Goal: Task Accomplishment & Management: Use online tool/utility

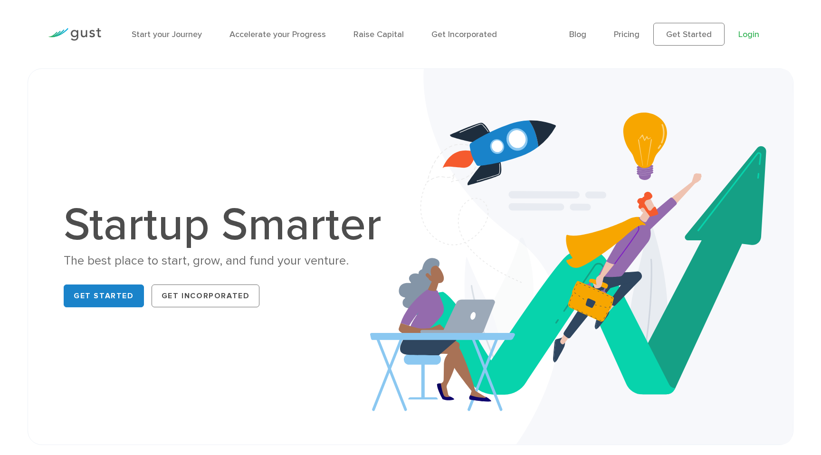
click at [746, 37] on link "Login" at bounding box center [749, 34] width 21 height 10
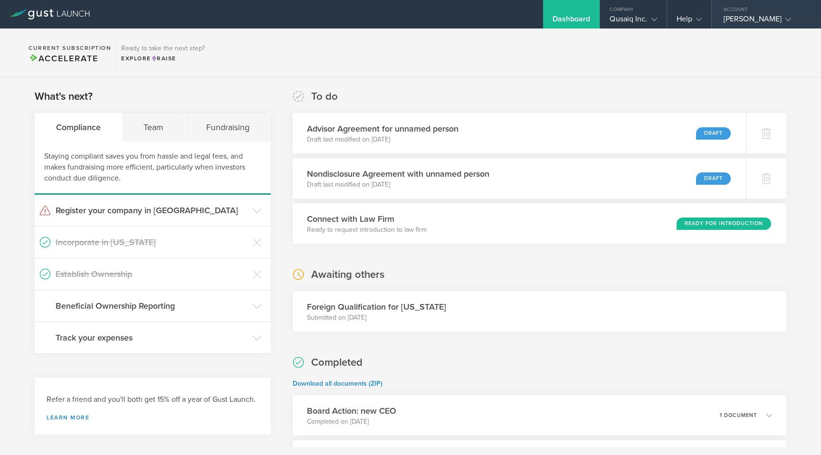
click at [786, 18] on icon at bounding box center [789, 20] width 6 height 6
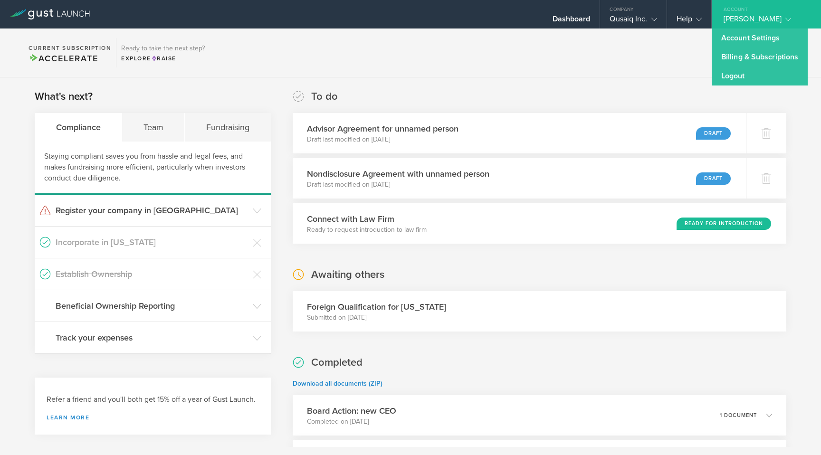
click at [624, 50] on section "Current Subscription Accelerate Ready to take the next step? Explore Raise" at bounding box center [410, 53] width 821 height 49
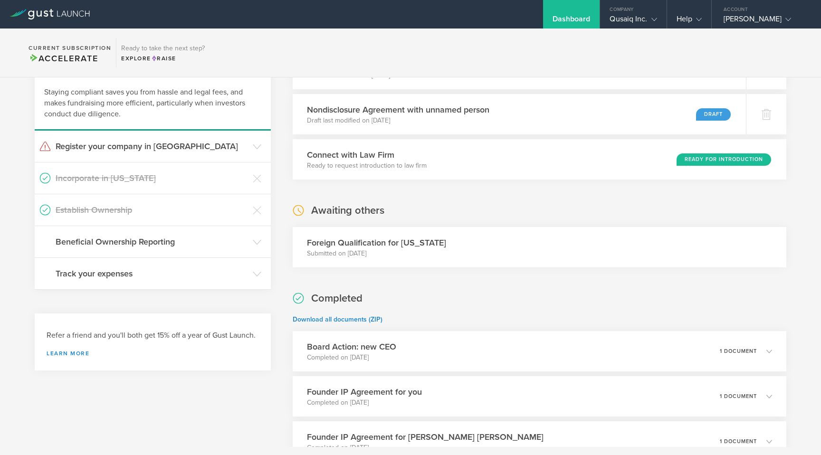
scroll to position [65, 0]
click at [146, 146] on h3 "Register your company in TN" at bounding box center [152, 146] width 193 height 12
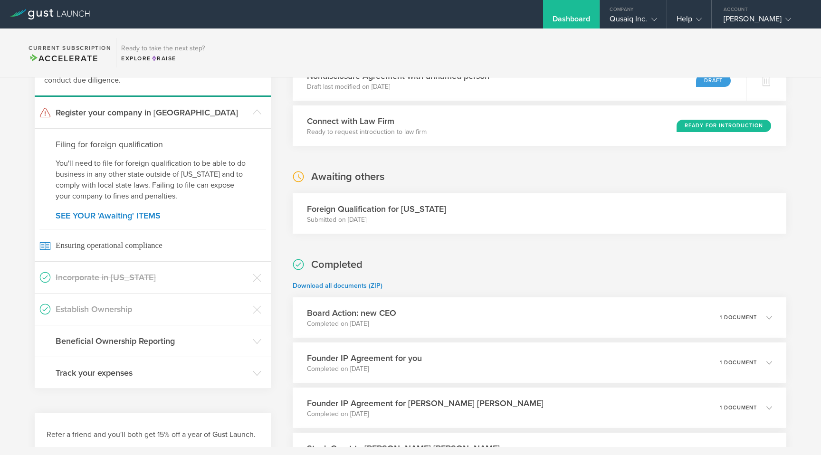
scroll to position [120, 0]
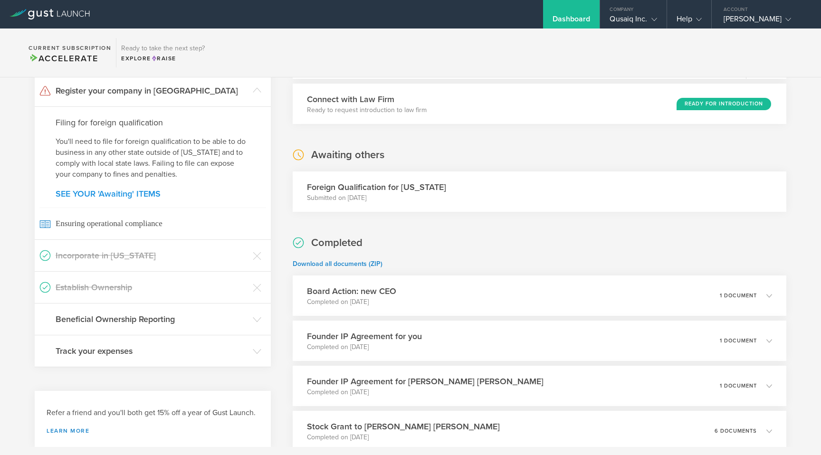
click at [134, 193] on link "SEE YOUR 'Awaiting' ITEMS" at bounding box center [153, 194] width 194 height 9
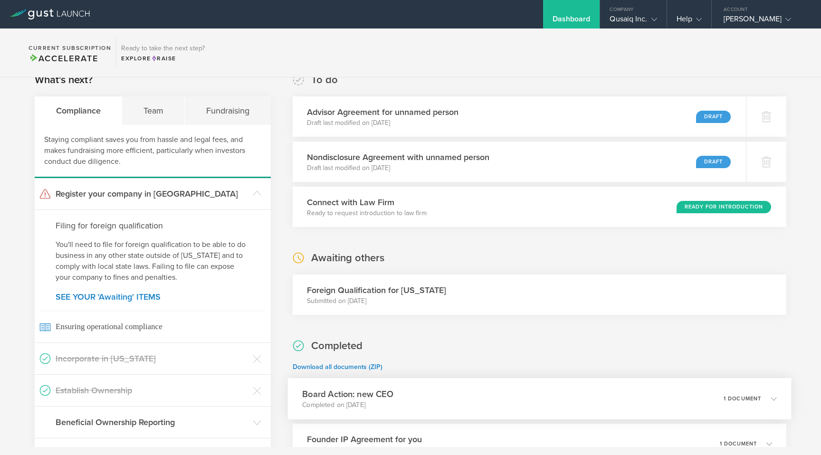
scroll to position [0, 0]
